Goal: Check status: Check status

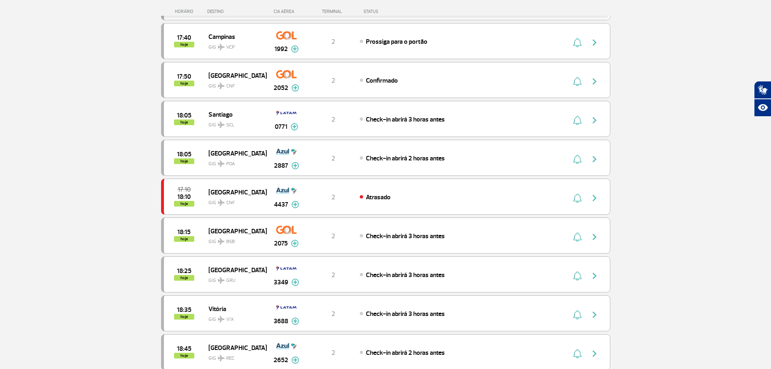
scroll to position [364, 0]
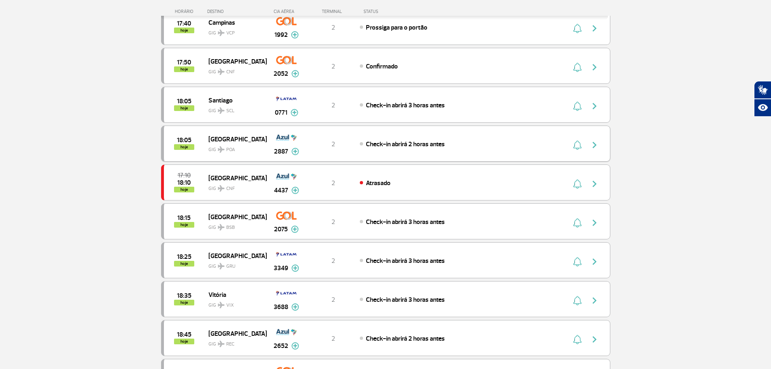
click at [294, 154] on img at bounding box center [295, 151] width 8 height 7
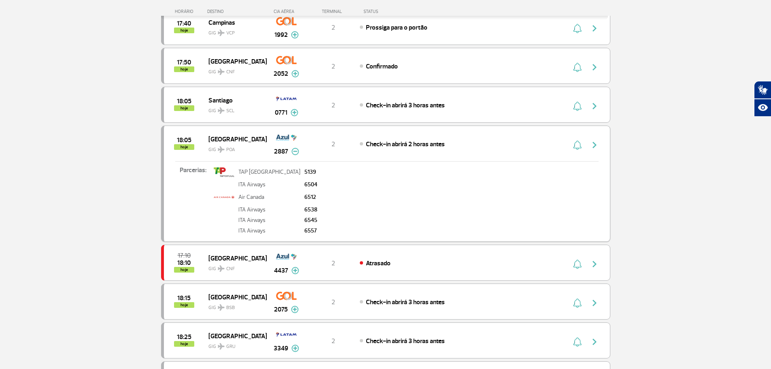
click at [598, 145] on img "button" at bounding box center [595, 145] width 10 height 10
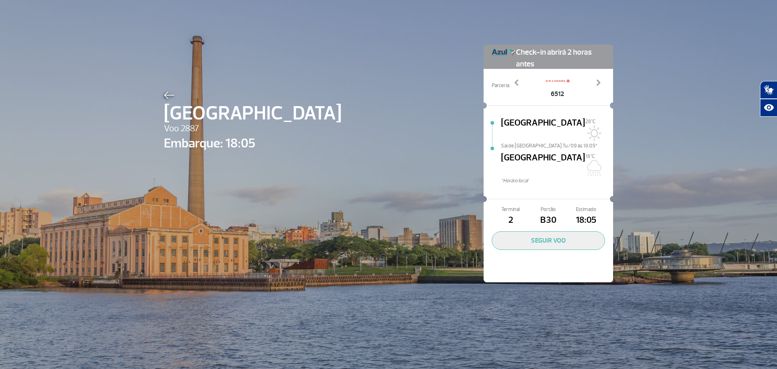
click at [541, 210] on div "Terminal 2 Portão B30 Estimado 18:05 SEGUIR VOO" at bounding box center [548, 243] width 129 height 78
click at [542, 231] on button "SEGUIR VOO" at bounding box center [548, 240] width 113 height 19
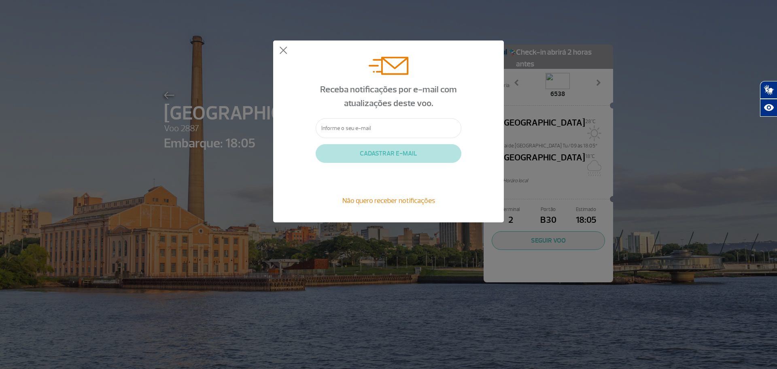
click at [348, 125] on input "text" at bounding box center [389, 128] width 146 height 20
type input "[EMAIL_ADDRESS][DOMAIN_NAME]"
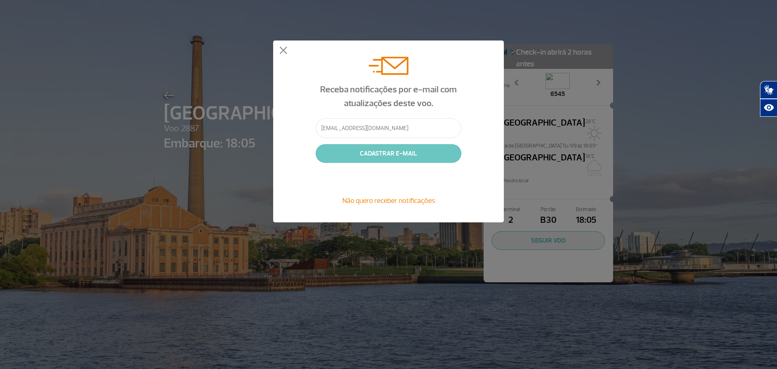
click at [388, 153] on button "CADASTRAR E-MAIL" at bounding box center [389, 153] width 146 height 19
